Goal: Entertainment & Leisure: Browse casually

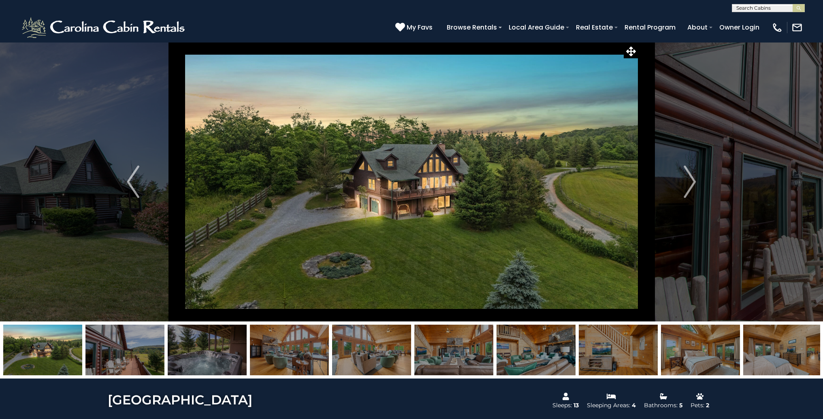
click at [415, 165] on img at bounding box center [411, 182] width 453 height 280
click at [693, 179] on img "Next" at bounding box center [690, 182] width 12 height 32
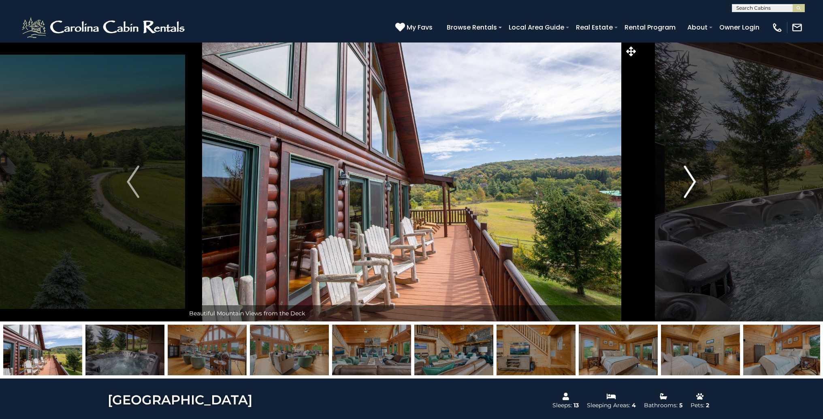
click at [692, 179] on img "Next" at bounding box center [690, 182] width 12 height 32
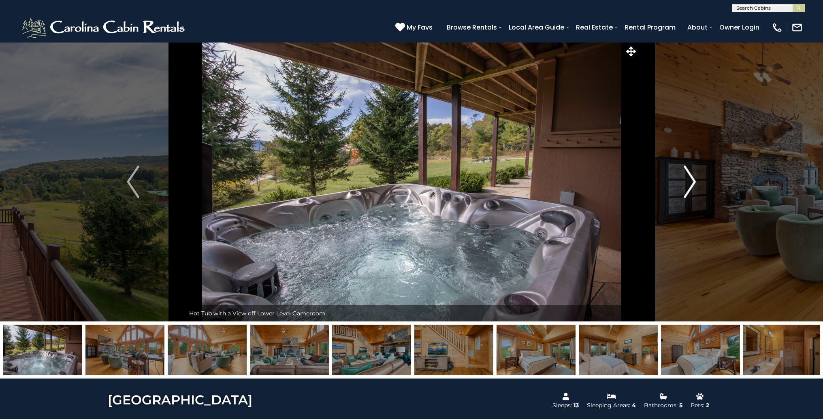
click at [692, 179] on img "Next" at bounding box center [690, 182] width 12 height 32
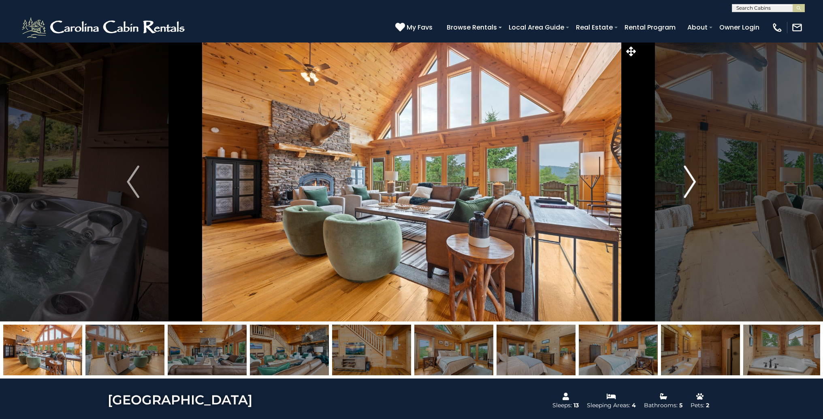
click at [692, 179] on img "Next" at bounding box center [690, 182] width 12 height 32
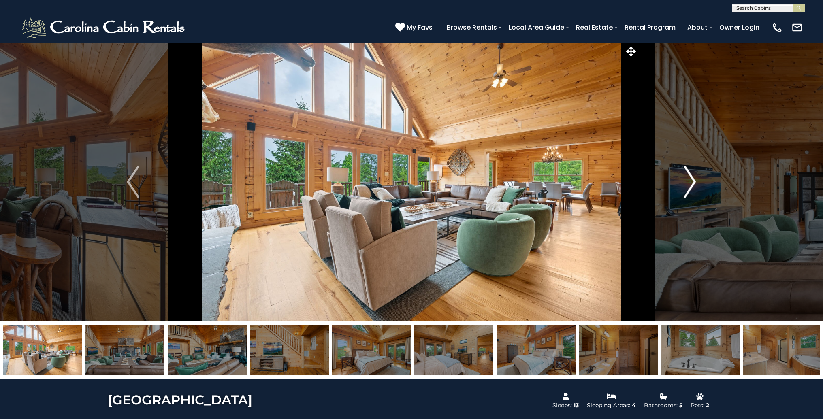
click at [692, 179] on img "Next" at bounding box center [690, 182] width 12 height 32
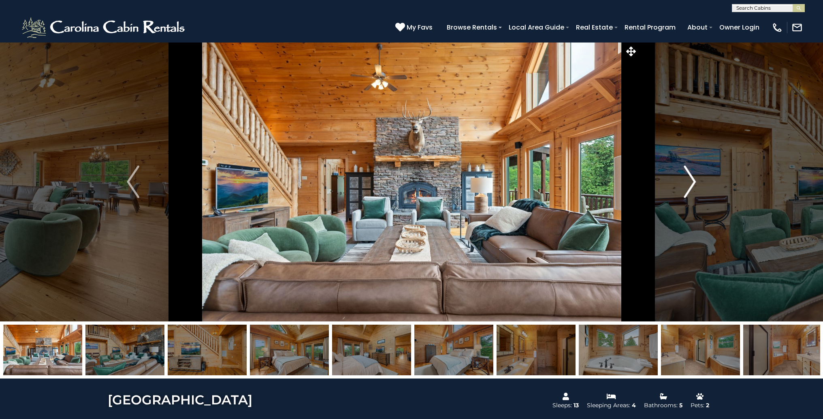
click at [692, 179] on img "Next" at bounding box center [690, 182] width 12 height 32
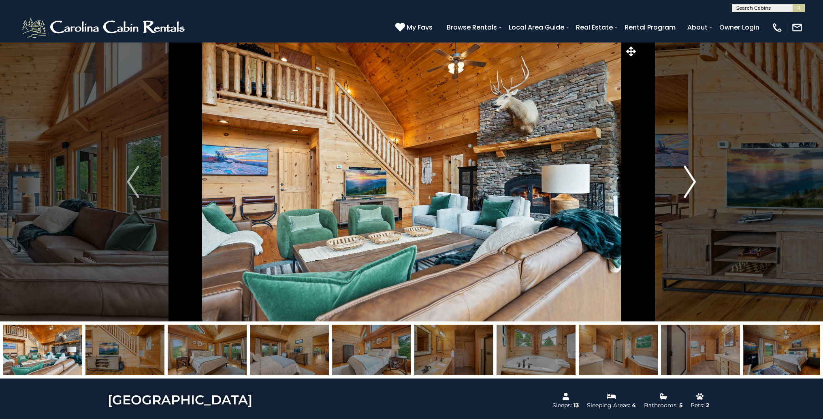
click at [692, 179] on img "Next" at bounding box center [690, 182] width 12 height 32
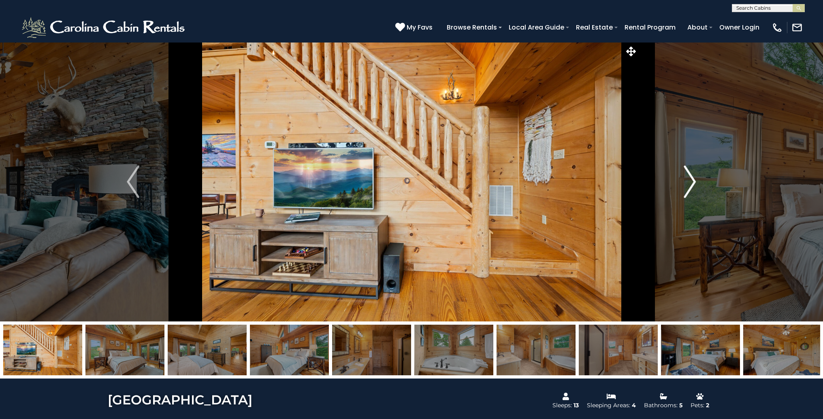
click at [692, 179] on img "Next" at bounding box center [690, 182] width 12 height 32
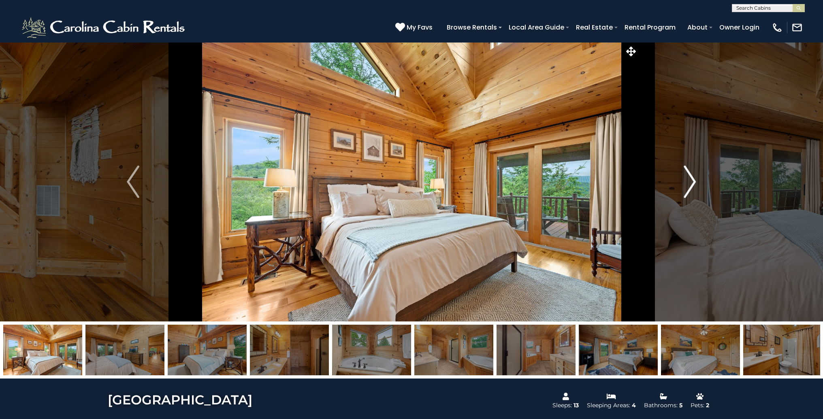
click at [692, 179] on img "Next" at bounding box center [690, 182] width 12 height 32
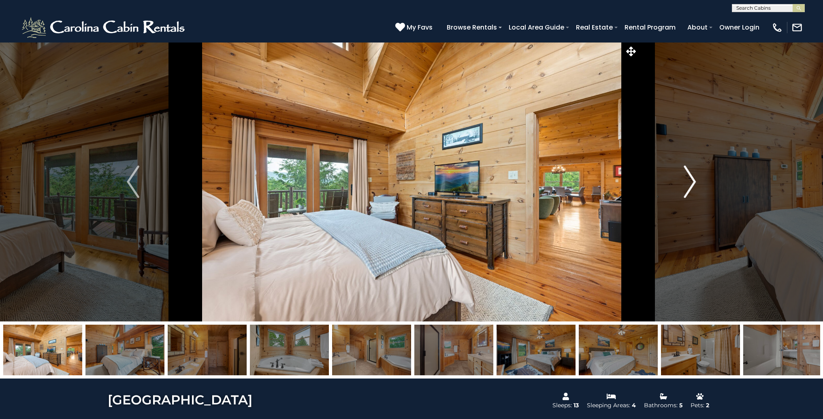
click at [692, 179] on img "Next" at bounding box center [690, 182] width 12 height 32
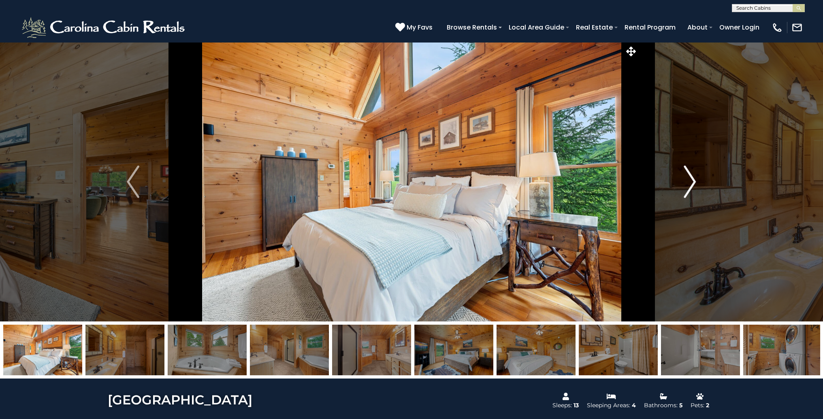
click at [692, 179] on img "Next" at bounding box center [690, 182] width 12 height 32
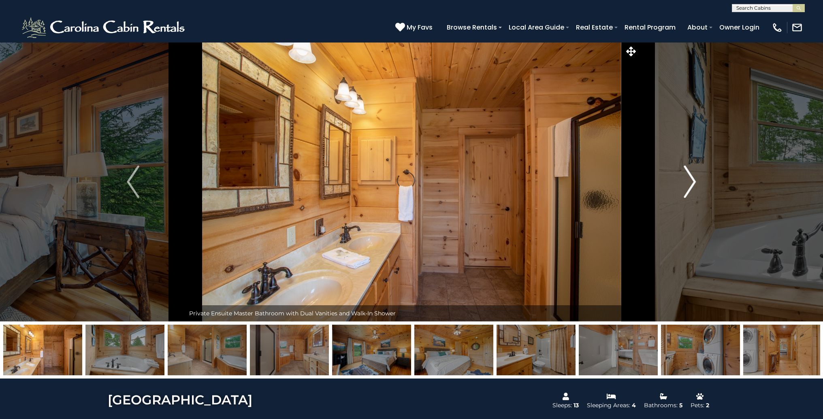
click at [692, 179] on img "Next" at bounding box center [690, 182] width 12 height 32
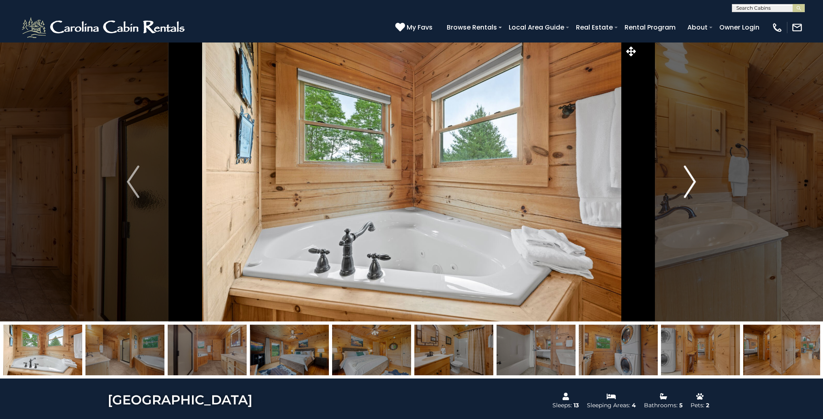
click at [690, 181] on img "Next" at bounding box center [690, 182] width 12 height 32
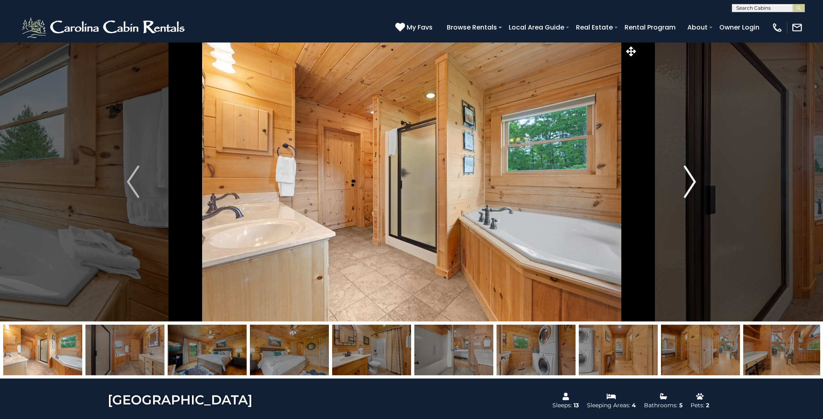
click at [690, 181] on img "Next" at bounding box center [690, 182] width 12 height 32
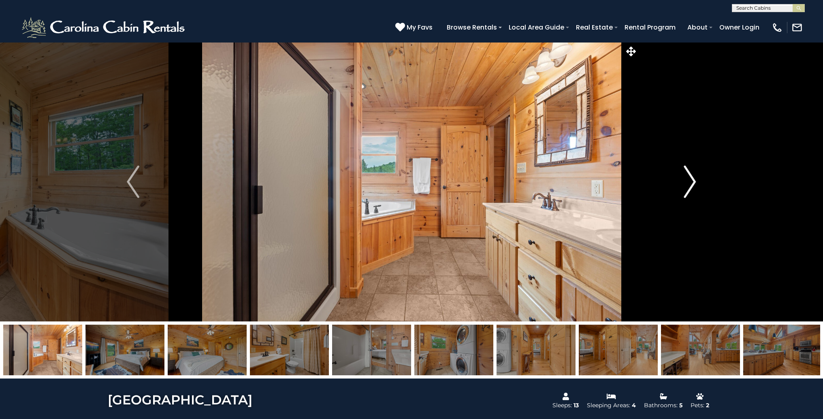
click at [693, 181] on img "Next" at bounding box center [690, 182] width 12 height 32
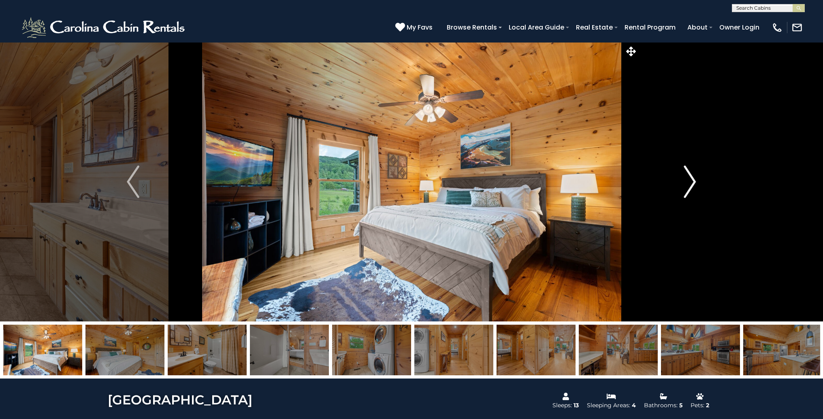
click at [693, 181] on img "Next" at bounding box center [690, 182] width 12 height 32
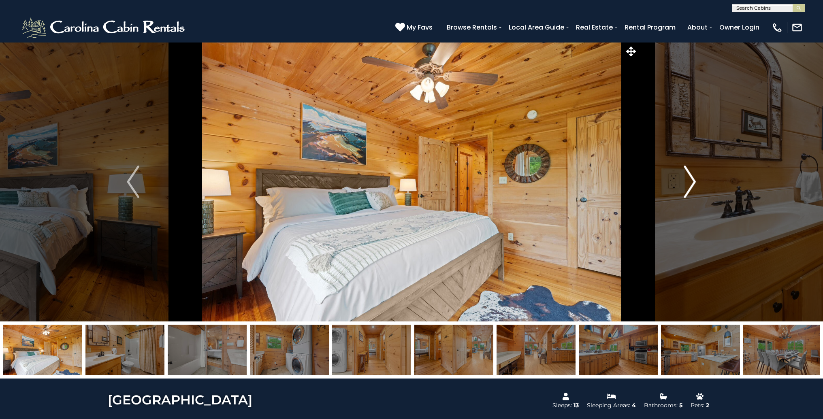
click at [693, 181] on img "Next" at bounding box center [690, 182] width 12 height 32
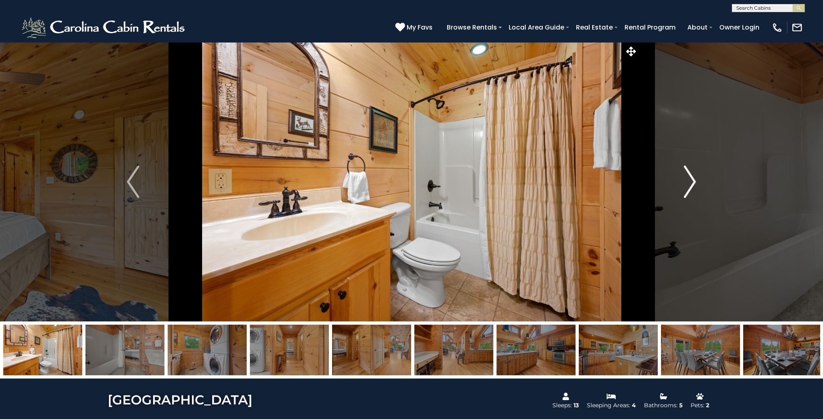
click at [693, 181] on img "Next" at bounding box center [690, 182] width 12 height 32
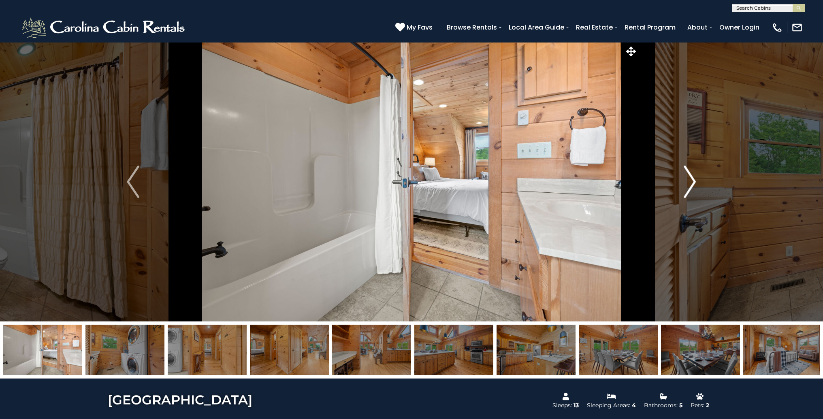
click at [693, 181] on img "Next" at bounding box center [690, 182] width 12 height 32
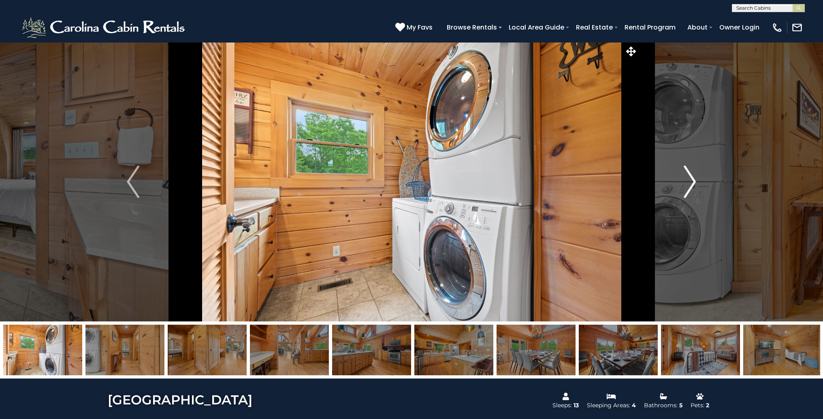
click at [693, 181] on img "Next" at bounding box center [690, 182] width 12 height 32
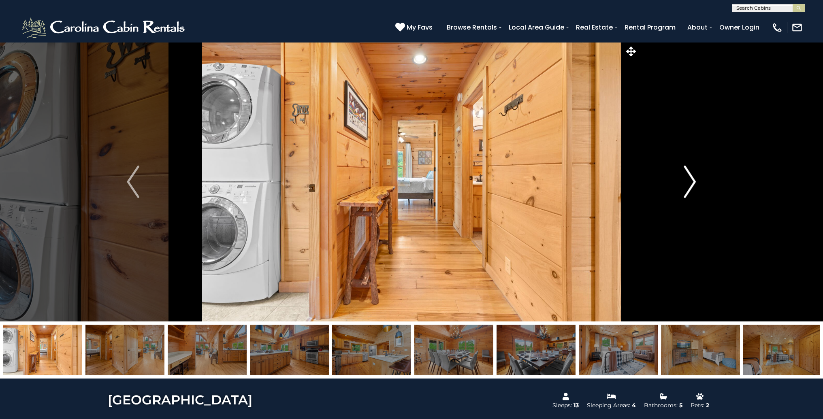
click at [693, 181] on img "Next" at bounding box center [690, 182] width 12 height 32
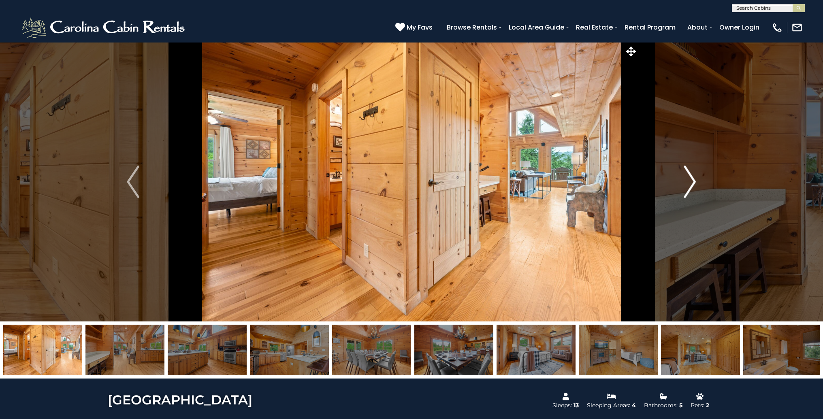
click at [693, 181] on img "Next" at bounding box center [690, 182] width 12 height 32
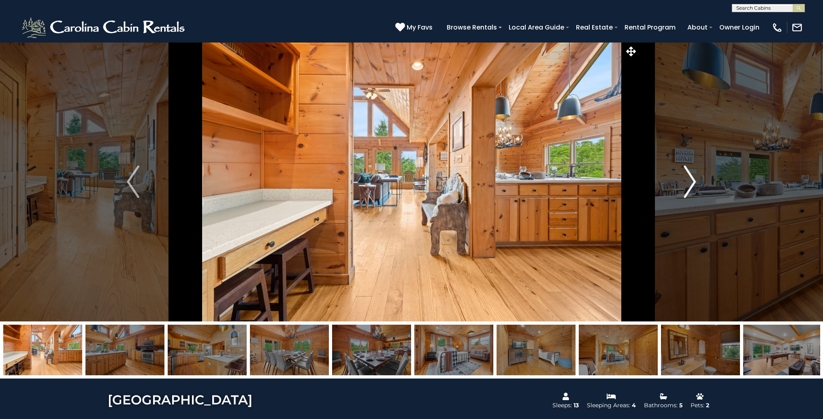
click at [693, 181] on img "Next" at bounding box center [690, 182] width 12 height 32
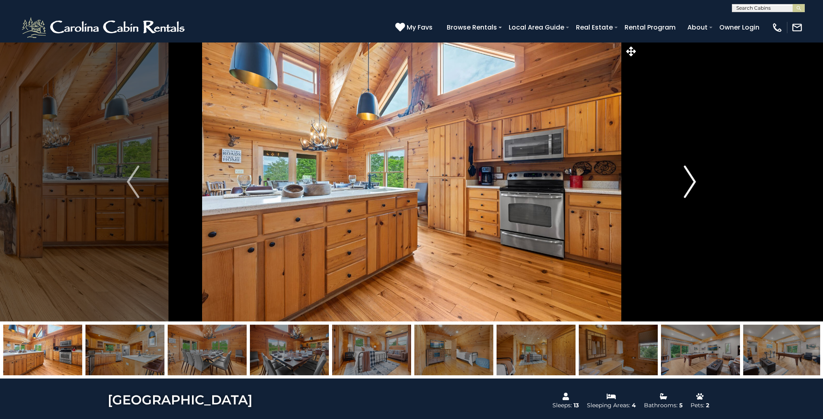
click at [693, 181] on img "Next" at bounding box center [690, 182] width 12 height 32
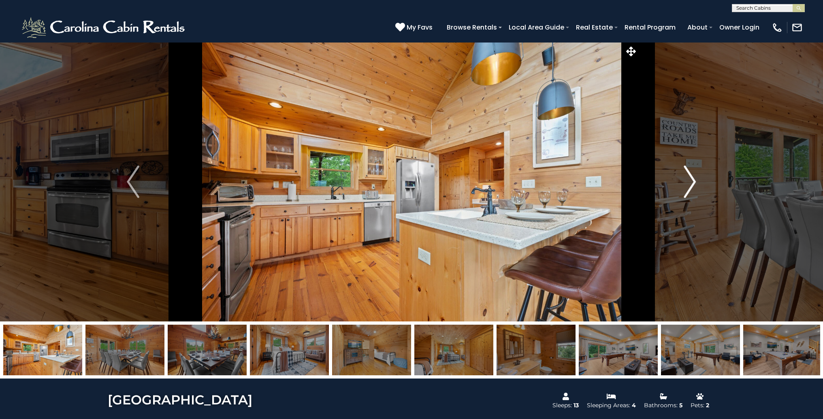
click at [693, 181] on img "Next" at bounding box center [690, 182] width 12 height 32
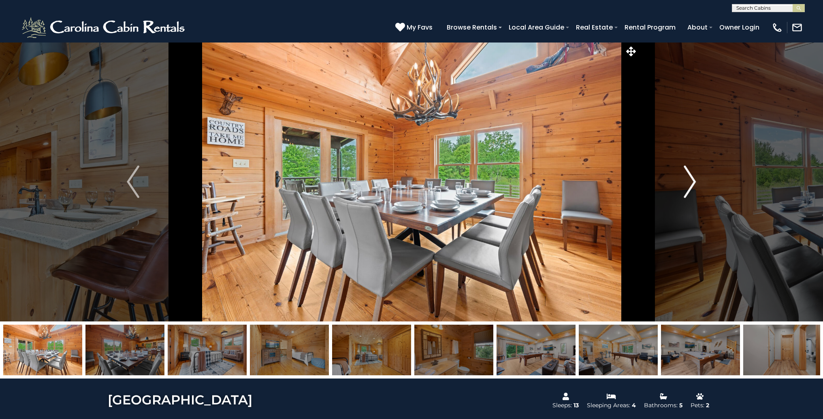
click at [693, 181] on img "Next" at bounding box center [690, 182] width 12 height 32
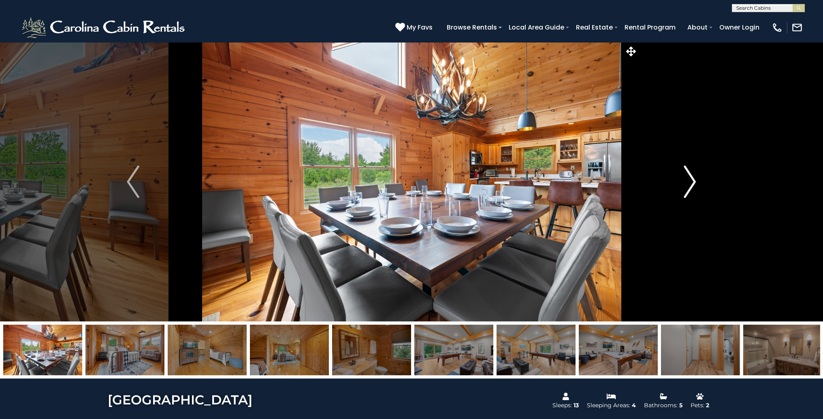
click at [693, 181] on img "Next" at bounding box center [690, 182] width 12 height 32
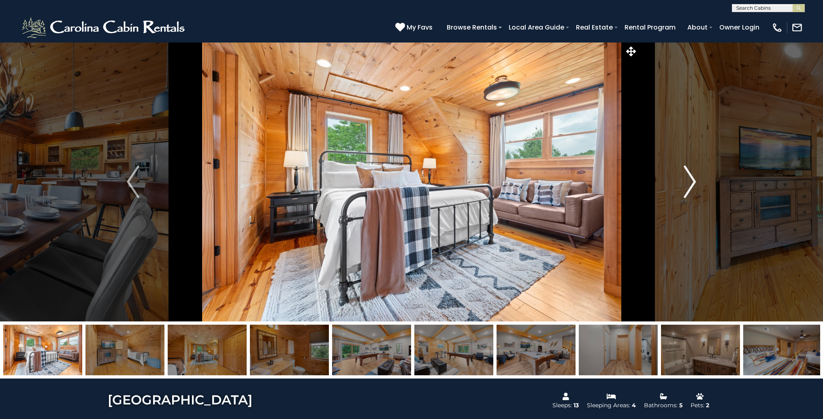
click at [693, 181] on img "Next" at bounding box center [690, 182] width 12 height 32
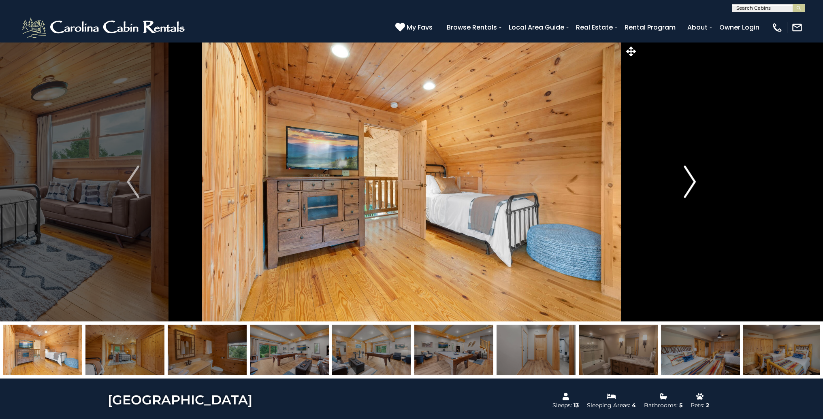
click at [693, 181] on img "Next" at bounding box center [690, 182] width 12 height 32
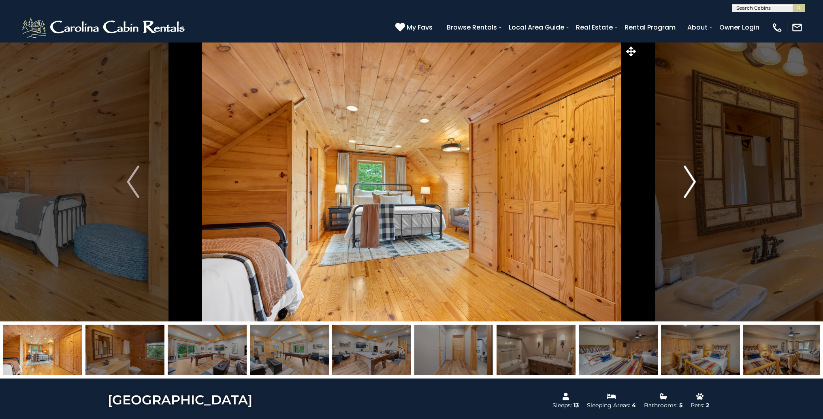
click at [693, 181] on img "Next" at bounding box center [690, 182] width 12 height 32
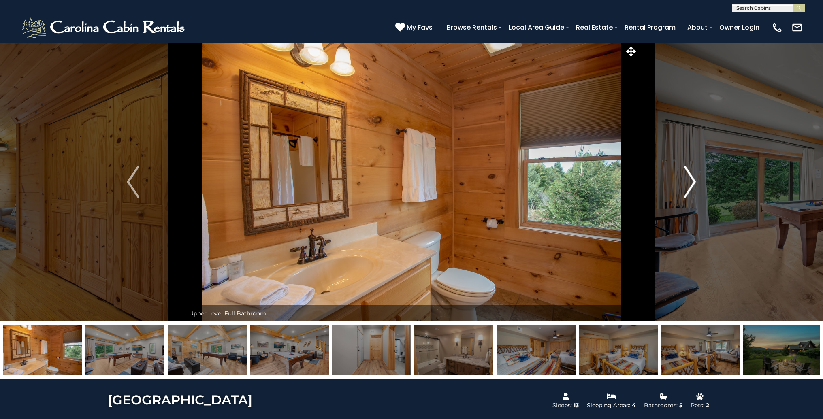
click at [693, 181] on img "Next" at bounding box center [690, 182] width 12 height 32
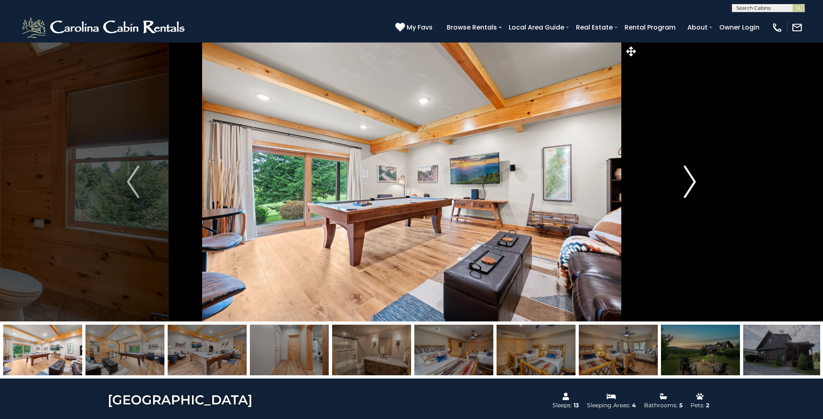
click at [693, 181] on img "Next" at bounding box center [690, 182] width 12 height 32
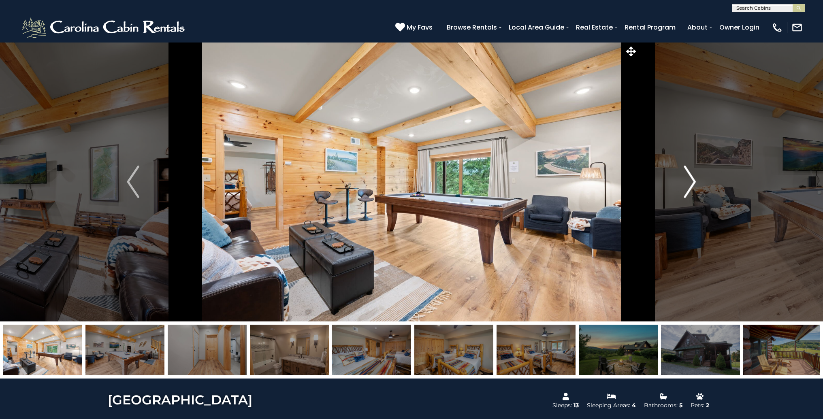
click at [693, 181] on img "Next" at bounding box center [690, 182] width 12 height 32
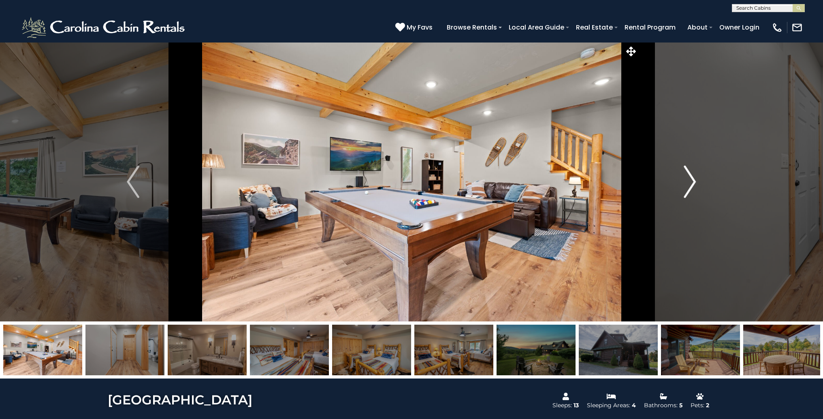
click at [693, 181] on img "Next" at bounding box center [690, 182] width 12 height 32
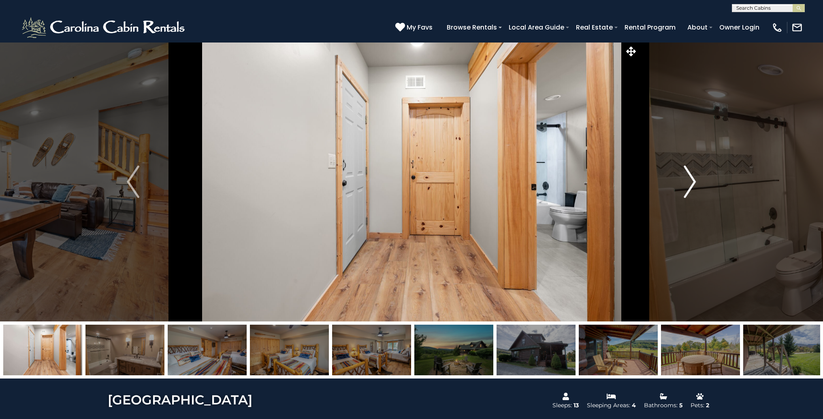
click at [693, 181] on img "Next" at bounding box center [690, 182] width 12 height 32
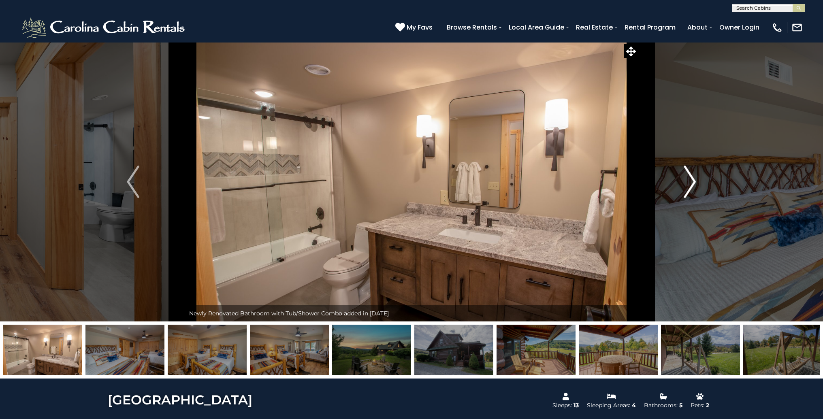
click at [693, 181] on img "Next" at bounding box center [690, 182] width 12 height 32
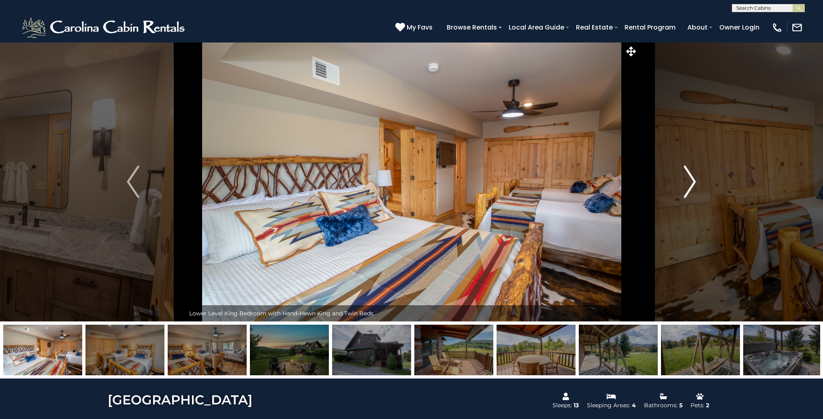
click at [693, 181] on img "Next" at bounding box center [690, 182] width 12 height 32
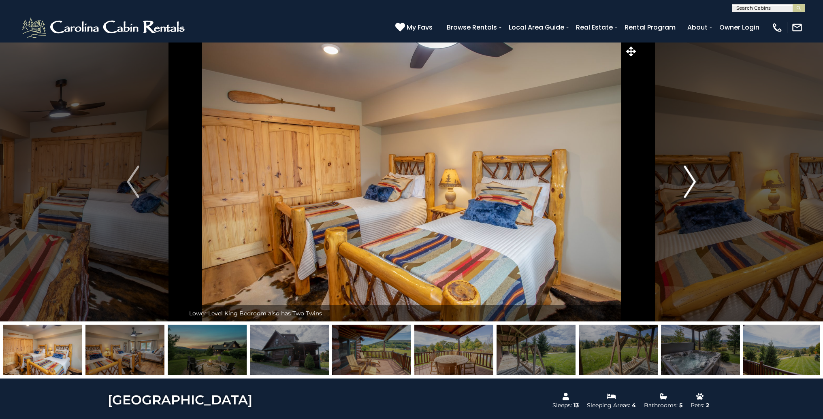
click at [693, 181] on img "Next" at bounding box center [690, 182] width 12 height 32
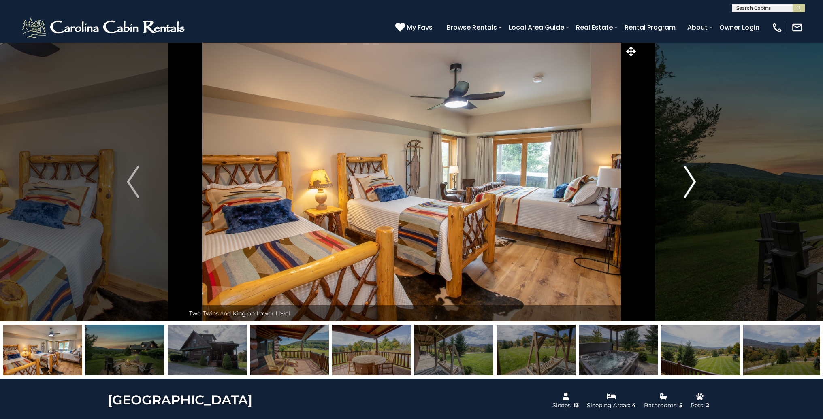
click at [693, 181] on img "Next" at bounding box center [690, 182] width 12 height 32
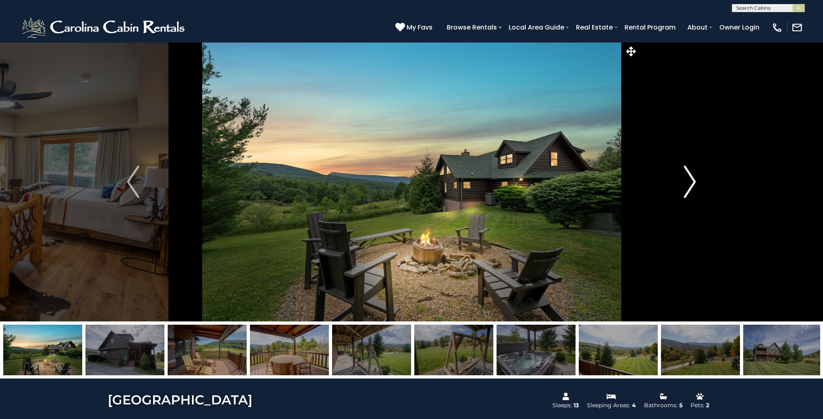
click at [693, 181] on img "Next" at bounding box center [690, 182] width 12 height 32
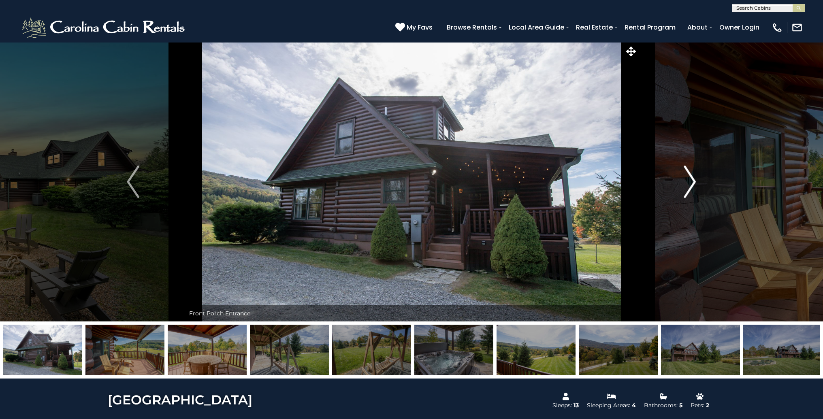
click at [692, 181] on img "Next" at bounding box center [690, 182] width 12 height 32
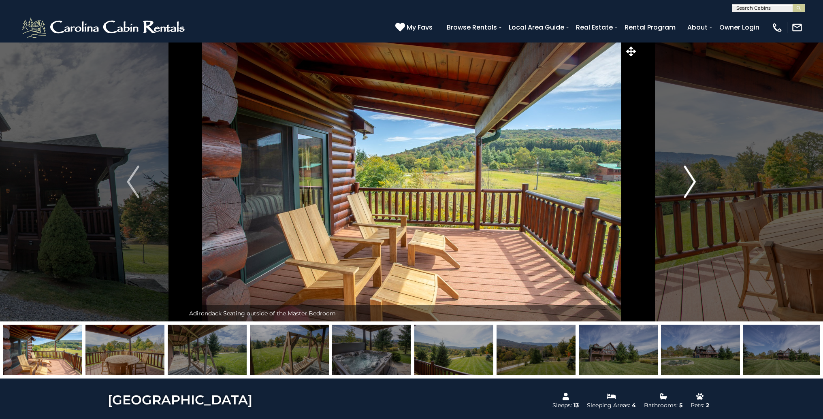
click at [690, 181] on img "Next" at bounding box center [690, 182] width 12 height 32
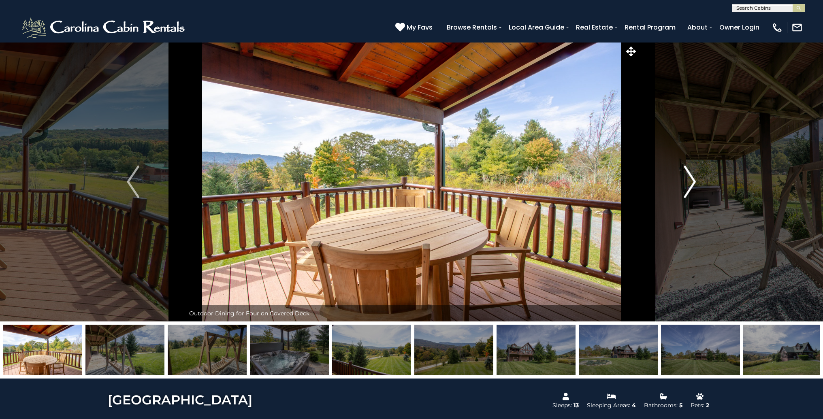
click at [688, 181] on img "Next" at bounding box center [690, 182] width 12 height 32
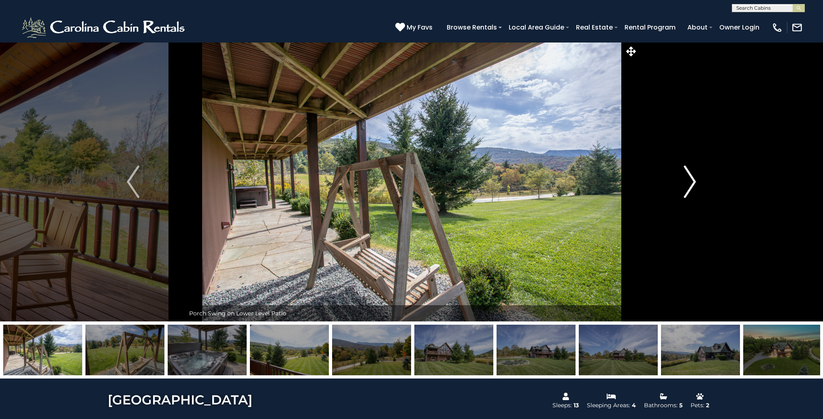
click at [688, 181] on img "Next" at bounding box center [690, 182] width 12 height 32
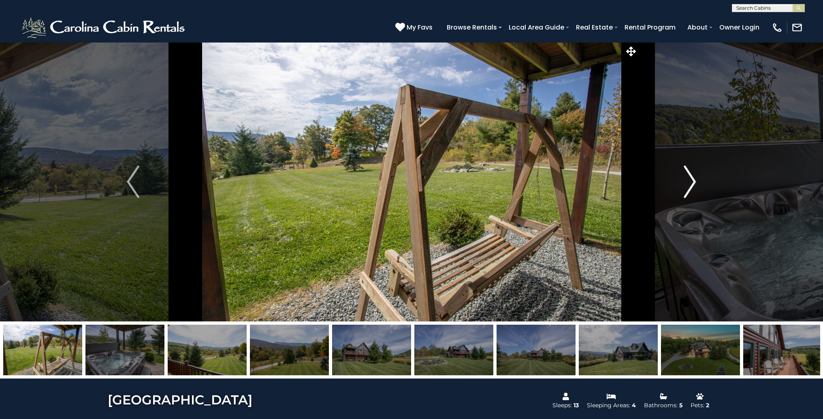
click at [688, 181] on img "Next" at bounding box center [690, 182] width 12 height 32
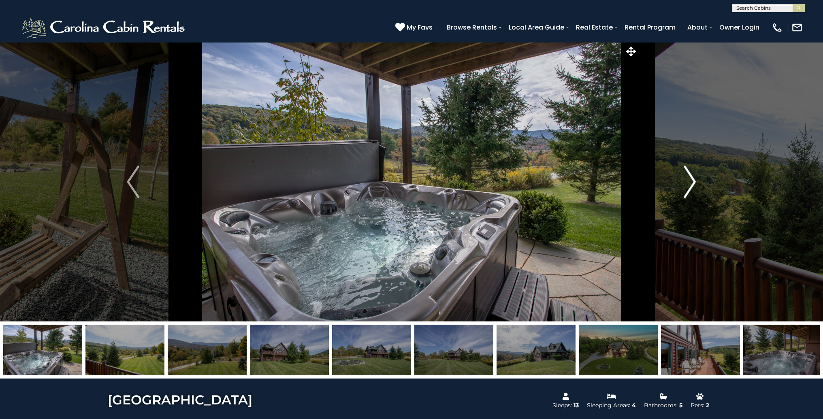
click at [688, 181] on img "Next" at bounding box center [690, 182] width 12 height 32
